Goal: Task Accomplishment & Management: Manage account settings

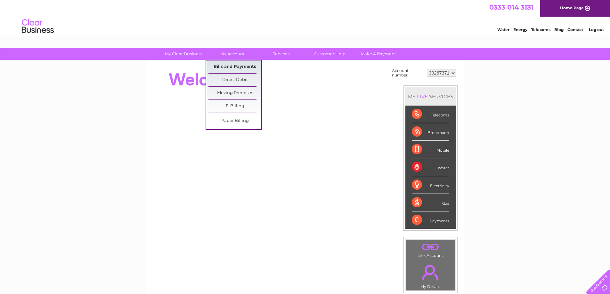
click at [230, 63] on link "Bills and Payments" at bounding box center [234, 66] width 53 height 13
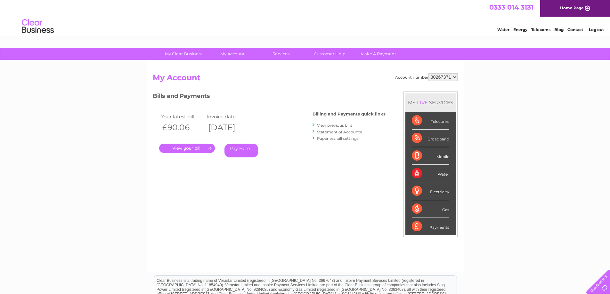
click at [335, 125] on link "View previous bills" at bounding box center [334, 125] width 35 height 5
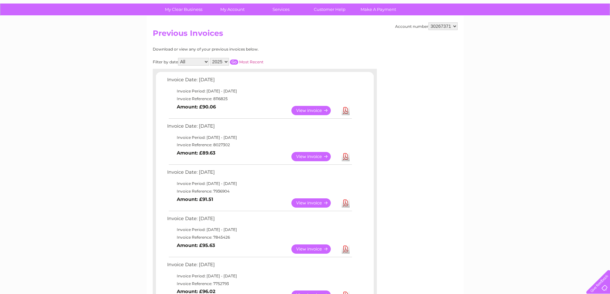
scroll to position [32, 0]
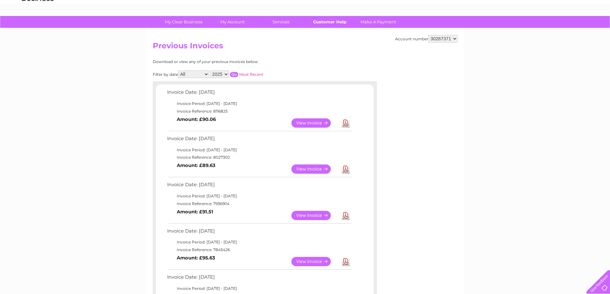
click at [327, 23] on link "Customer Help" at bounding box center [329, 22] width 53 height 12
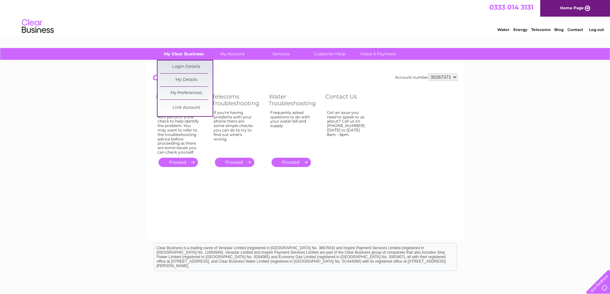
click at [193, 52] on link "My Clear Business" at bounding box center [183, 54] width 53 height 12
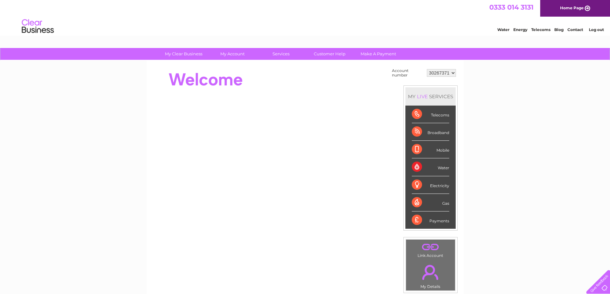
click at [451, 72] on select "30267371" at bounding box center [441, 73] width 29 height 8
click at [347, 74] on div at bounding box center [269, 80] width 233 height 26
click at [450, 73] on select "30267371" at bounding box center [441, 73] width 29 height 8
click at [487, 79] on div "My Clear Business Login Details My Details My Preferences Link Account My Accou…" at bounding box center [305, 228] width 610 height 361
click at [449, 76] on select "30267371" at bounding box center [441, 73] width 29 height 8
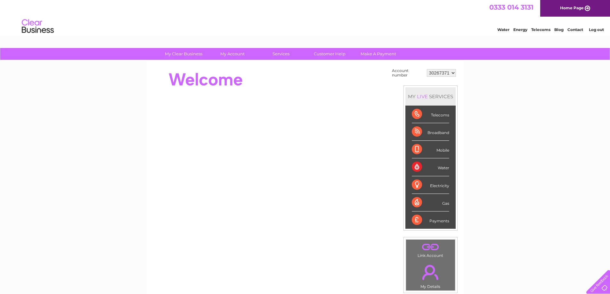
click at [511, 161] on div "My Clear Business Login Details My Details My Preferences Link Account My Accou…" at bounding box center [305, 228] width 610 height 361
click at [452, 74] on select "30267371" at bounding box center [441, 73] width 29 height 8
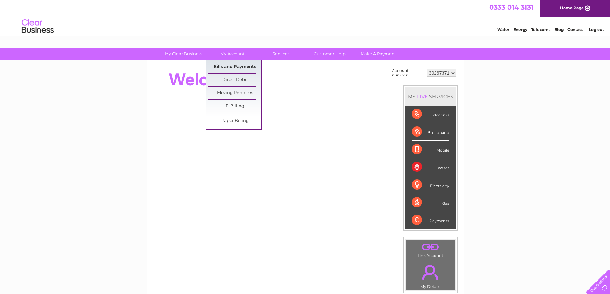
click at [236, 66] on link "Bills and Payments" at bounding box center [234, 66] width 53 height 13
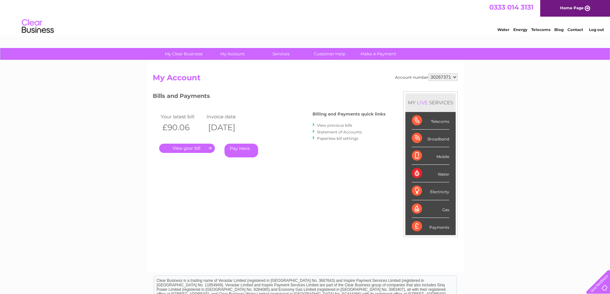
click at [452, 76] on select "30267371" at bounding box center [442, 77] width 29 height 8
click at [252, 92] on h3 "Bills and Payments" at bounding box center [269, 97] width 233 height 11
click at [417, 174] on div "Water" at bounding box center [430, 174] width 37 height 18
click at [442, 174] on div "Water" at bounding box center [430, 174] width 37 height 18
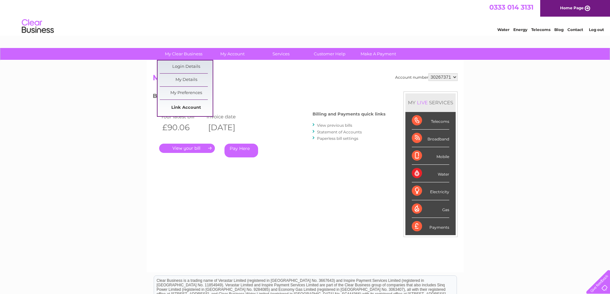
click at [189, 104] on link "Link Account" at bounding box center [186, 107] width 53 height 13
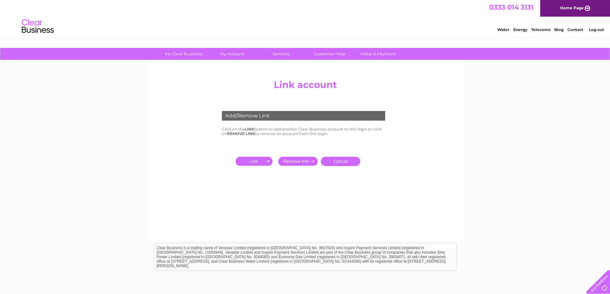
click at [260, 115] on div "Add/Remove Link" at bounding box center [303, 116] width 163 height 10
click at [257, 159] on input "submit" at bounding box center [255, 161] width 39 height 9
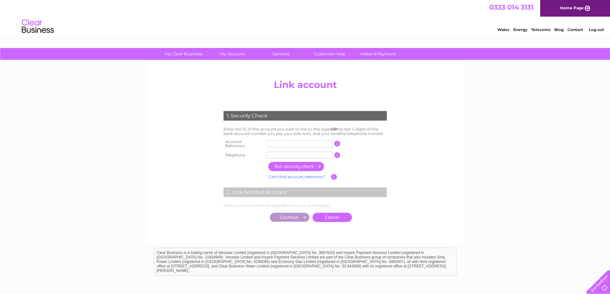
click at [298, 142] on input "text" at bounding box center [300, 143] width 66 height 7
type input "30267374"
click at [302, 154] on input "text" at bounding box center [300, 155] width 66 height 7
click at [303, 163] on input "button" at bounding box center [296, 166] width 56 height 9
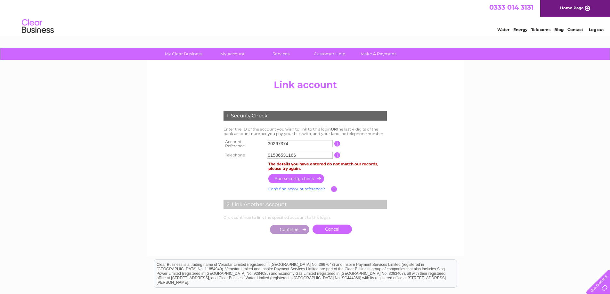
click at [309, 154] on input "01506531166" at bounding box center [300, 155] width 66 height 7
type input "0"
type input "07795210369"
click at [305, 176] on input "button" at bounding box center [296, 178] width 56 height 9
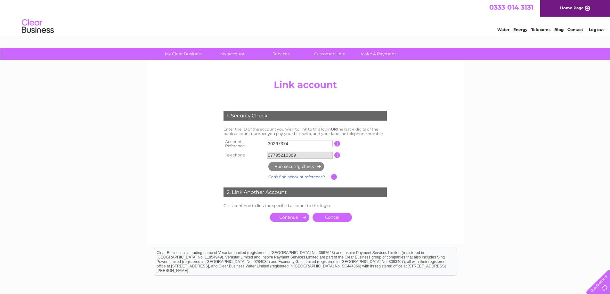
click at [292, 216] on input "submit" at bounding box center [289, 217] width 39 height 9
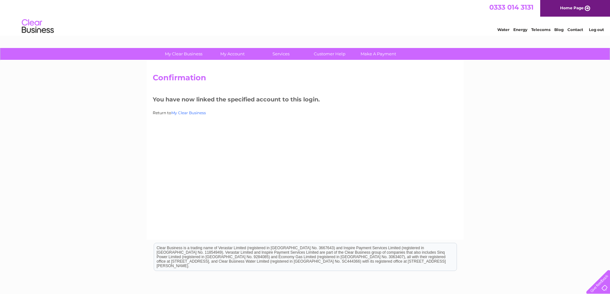
click at [187, 112] on link "My Clear Business" at bounding box center [188, 112] width 35 height 5
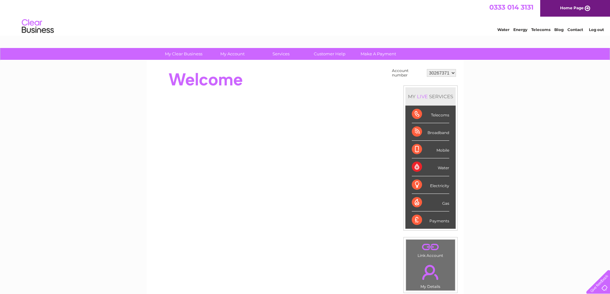
click at [439, 74] on select "30267371 30267374" at bounding box center [441, 73] width 29 height 8
click at [491, 91] on div "My Clear Business Login Details My Details My Preferences Link Account My Accou…" at bounding box center [305, 228] width 610 height 361
click at [452, 73] on select "30267371 30267374" at bounding box center [441, 73] width 29 height 8
select select "30267374"
click at [427, 69] on select "30267371 30267374" at bounding box center [441, 73] width 29 height 8
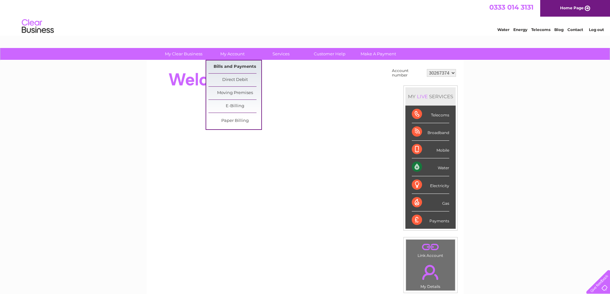
click at [231, 64] on link "Bills and Payments" at bounding box center [234, 66] width 53 height 13
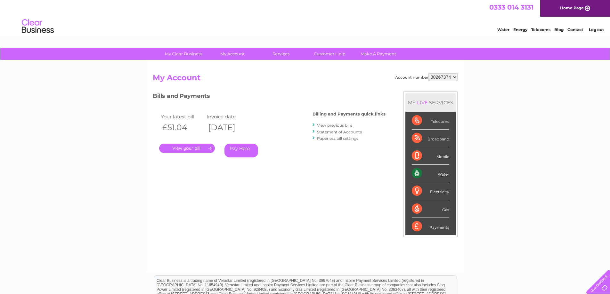
click at [323, 126] on link "View previous bills" at bounding box center [334, 125] width 35 height 5
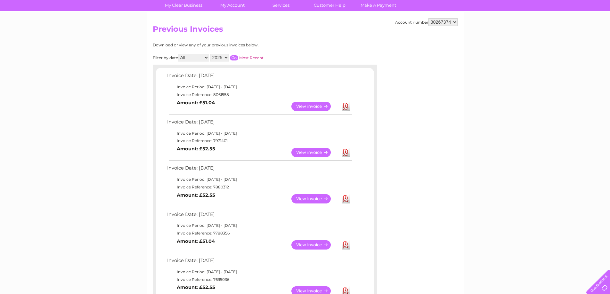
scroll to position [64, 0]
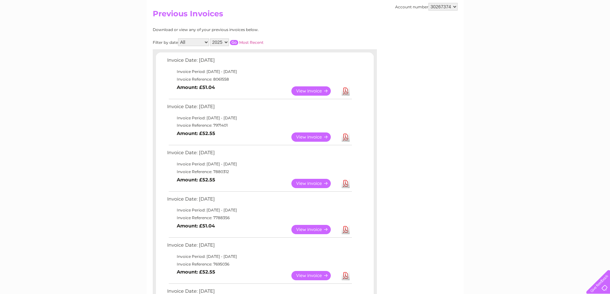
click at [224, 42] on select "2025 2024 2023" at bounding box center [219, 42] width 19 height 8
select select "2023"
click at [211, 38] on select "2025 2024 2023" at bounding box center [219, 42] width 19 height 8
click at [235, 43] on input "button" at bounding box center [234, 42] width 8 height 5
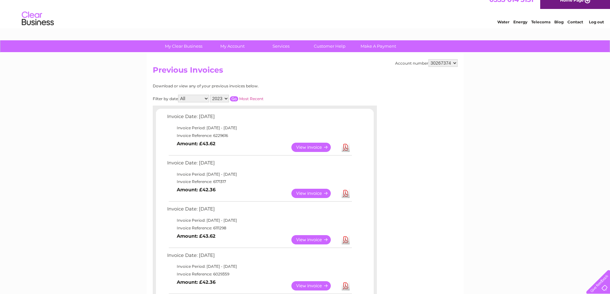
scroll to position [0, 0]
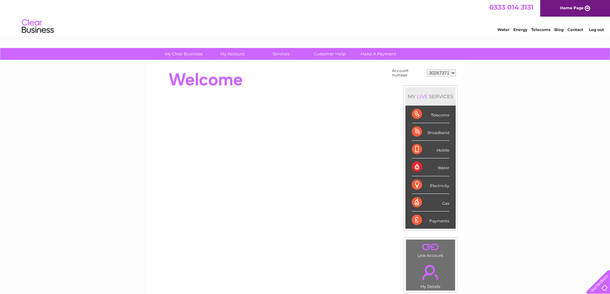
click at [438, 70] on select "30267371 30267374" at bounding box center [441, 73] width 29 height 8
select select "30267374"
click at [427, 69] on select "30267371 30267374" at bounding box center [441, 73] width 29 height 8
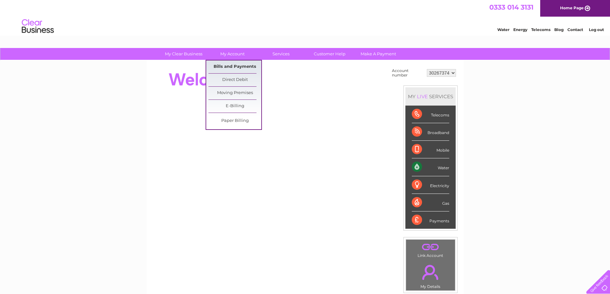
click at [231, 64] on link "Bills and Payments" at bounding box center [234, 66] width 53 height 13
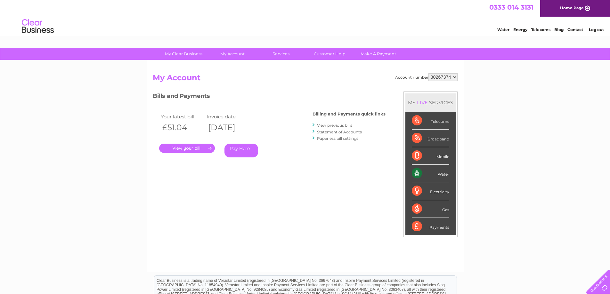
click at [344, 126] on link "View previous bills" at bounding box center [334, 125] width 35 height 5
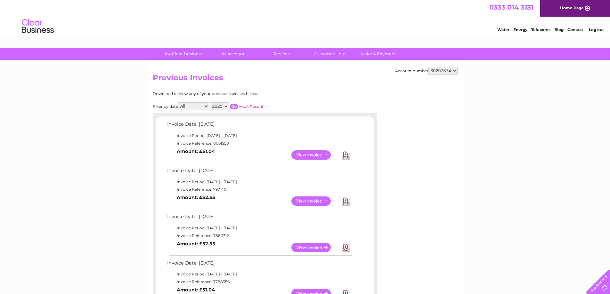
click at [221, 103] on select "2025 2024 2023" at bounding box center [219, 106] width 19 height 8
select select "2023"
click at [211, 102] on select "2025 2024 2023" at bounding box center [219, 106] width 19 height 8
click at [237, 108] on input "button" at bounding box center [234, 106] width 8 height 5
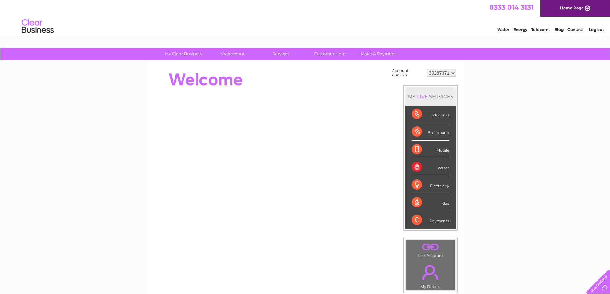
click at [443, 73] on select "30267371 30267374" at bounding box center [441, 73] width 29 height 8
click at [481, 81] on div "My Clear Business Login Details My Details My Preferences Link Account My Accou…" at bounding box center [305, 228] width 610 height 361
click at [415, 166] on div "Water" at bounding box center [430, 167] width 37 height 18
click at [445, 168] on div "Water" at bounding box center [430, 167] width 37 height 18
click at [448, 74] on select "30267371 30267374" at bounding box center [441, 73] width 29 height 8
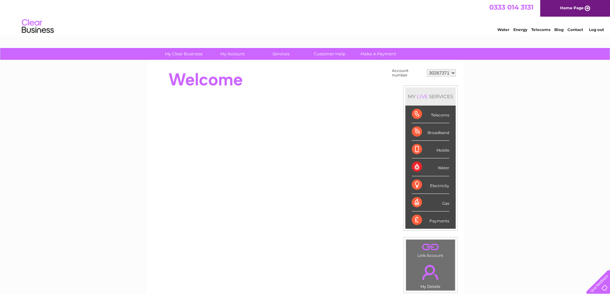
select select "30267374"
click at [427, 69] on select "30267371 30267374" at bounding box center [441, 73] width 29 height 8
click at [443, 167] on div "Water" at bounding box center [430, 167] width 37 height 18
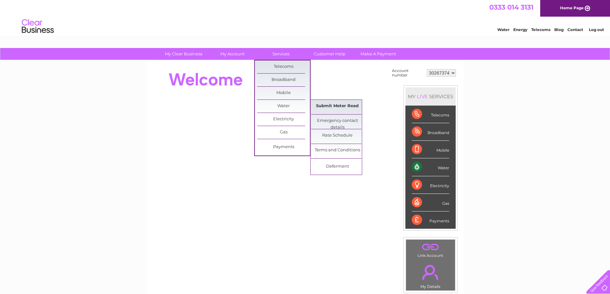
click at [327, 106] on link "Submit Meter Read" at bounding box center [337, 106] width 53 height 13
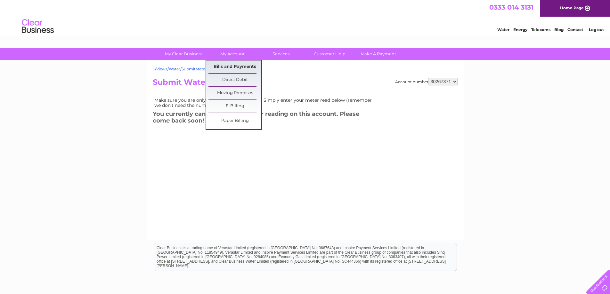
click at [232, 64] on link "Bills and Payments" at bounding box center [234, 66] width 53 height 13
